Goal: Task Accomplishment & Management: Manage account settings

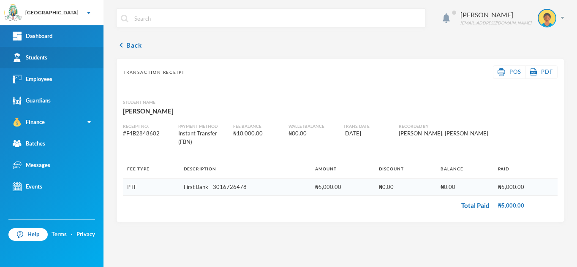
click at [46, 57] on div "Students" at bounding box center [30, 57] width 35 height 9
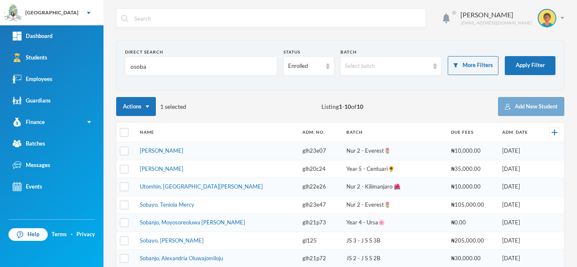
drag, startPoint x: 165, startPoint y: 65, endPoint x: 109, endPoint y: 65, distance: 56.1
click at [109, 65] on div "Aderogba Olumide [EMAIL_ADDRESS][DOMAIN_NAME] Direct Search osoba Status Enroll…" at bounding box center [339, 133] width 473 height 267
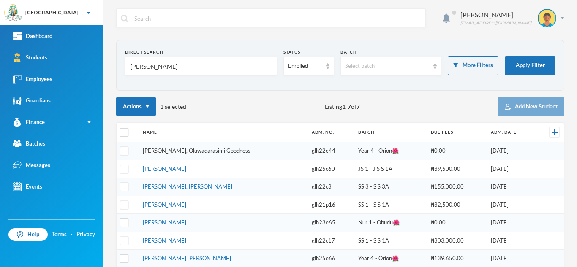
type input "[PERSON_NAME]"
click at [184, 149] on link "[PERSON_NAME], Oluwadarasimi Goodness" at bounding box center [197, 150] width 108 height 7
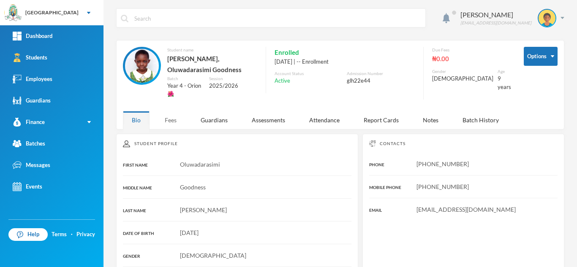
click at [176, 123] on div "Fees" at bounding box center [171, 120] width 30 height 18
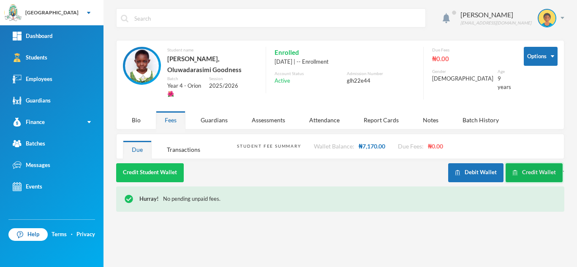
click at [514, 168] on button "Credit Wallet" at bounding box center [533, 172] width 57 height 19
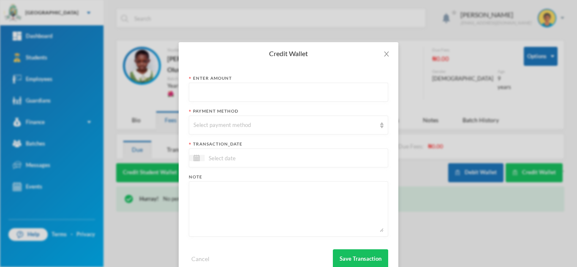
click at [215, 97] on input "text" at bounding box center [288, 92] width 190 height 19
type input "8000"
click at [207, 126] on div "Select payment method" at bounding box center [284, 125] width 182 height 8
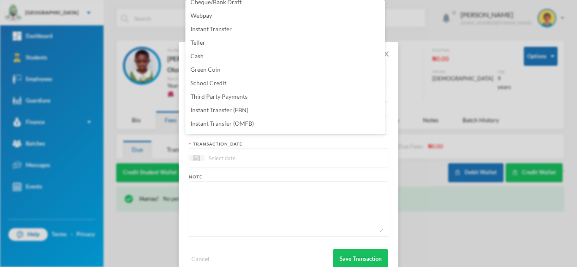
scroll to position [86, 0]
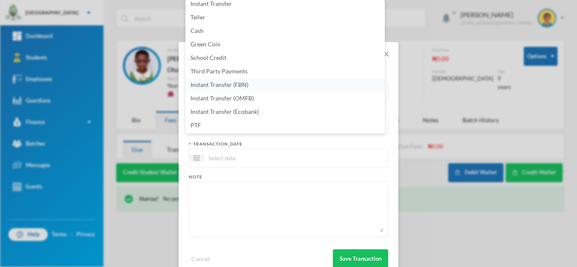
click at [242, 87] on span "Instant Transfer (FBN)" at bounding box center [219, 84] width 58 height 7
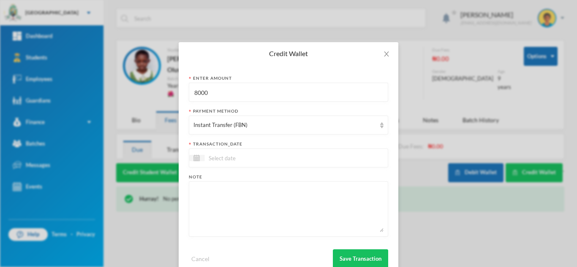
click at [214, 163] on div at bounding box center [288, 158] width 199 height 19
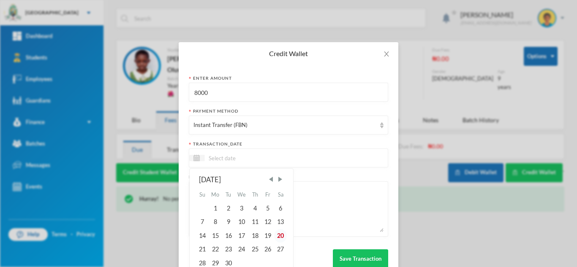
click at [280, 238] on div "20" at bounding box center [280, 236] width 13 height 14
type input "[DATE]"
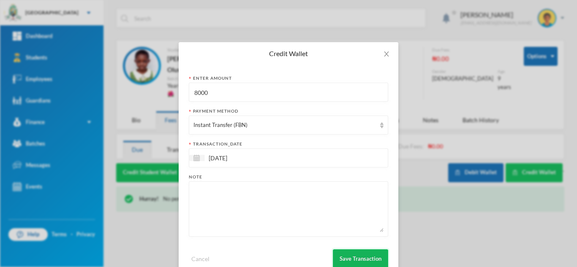
click at [339, 255] on button "Save Transaction" at bounding box center [360, 258] width 55 height 19
